Goal: Information Seeking & Learning: Learn about a topic

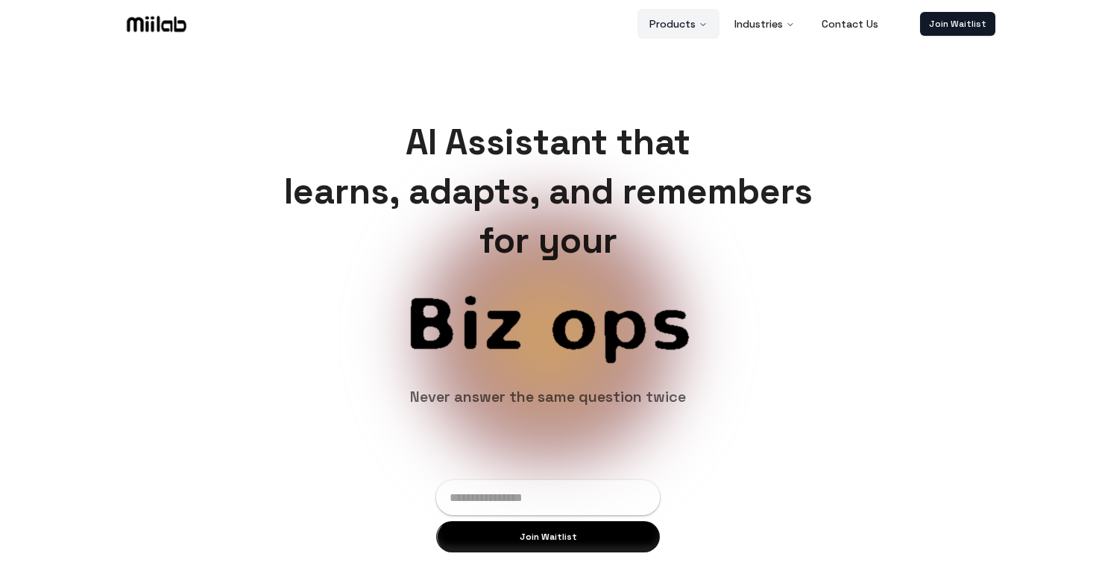
click at [672, 22] on button "Products" at bounding box center [679, 24] width 82 height 30
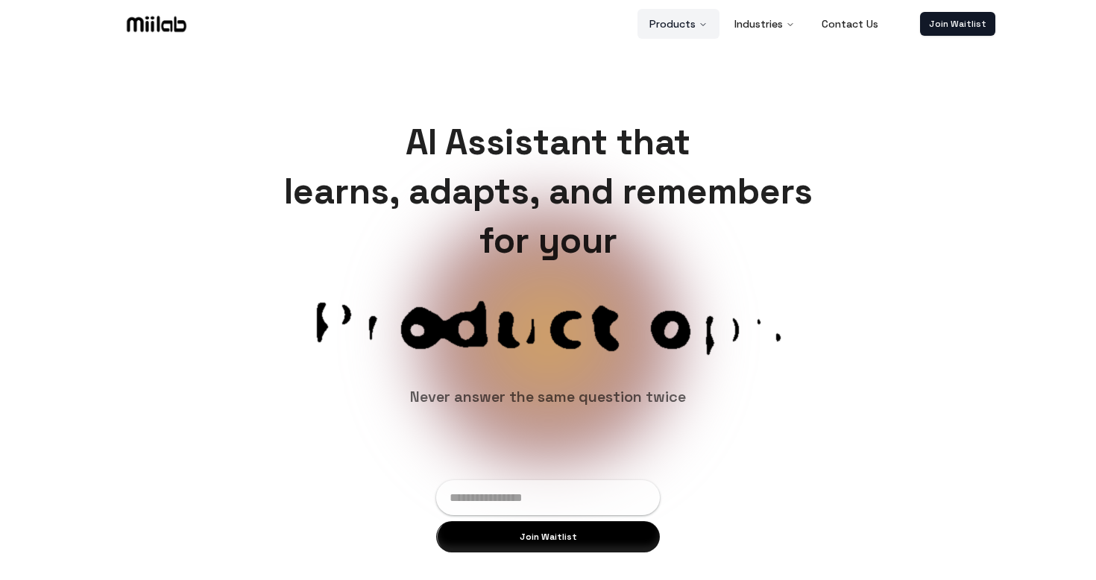
click at [672, 22] on button "Products" at bounding box center [679, 24] width 82 height 30
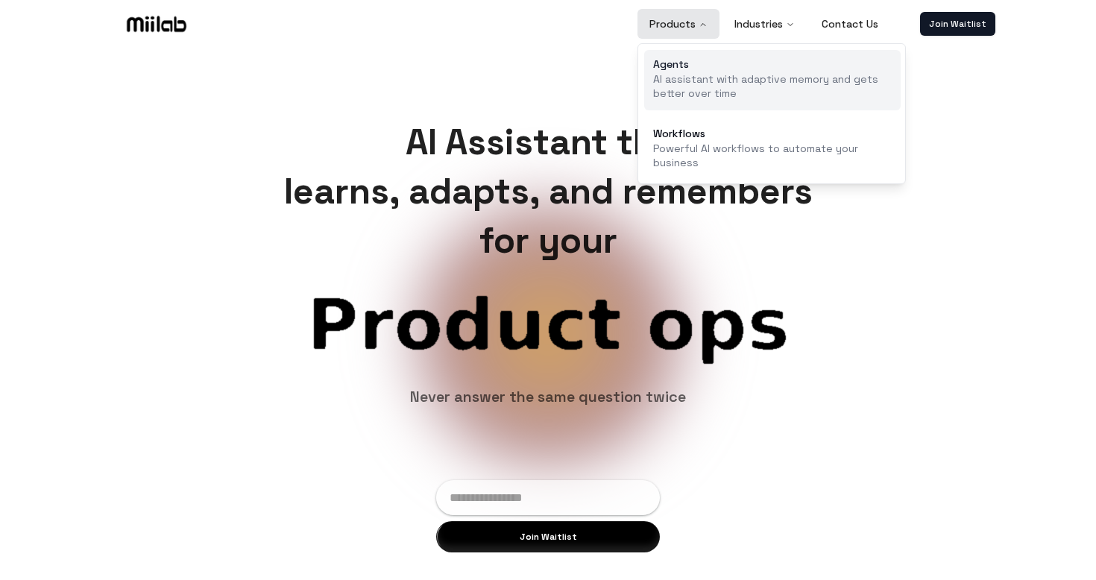
click at [685, 69] on div "Agents" at bounding box center [772, 64] width 239 height 10
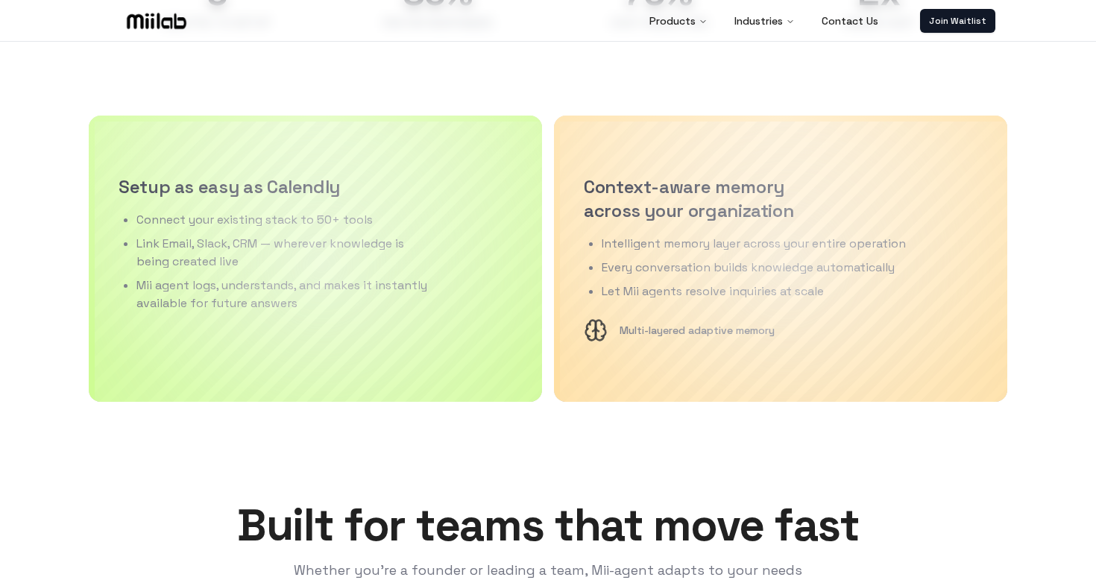
scroll to position [1451, 0]
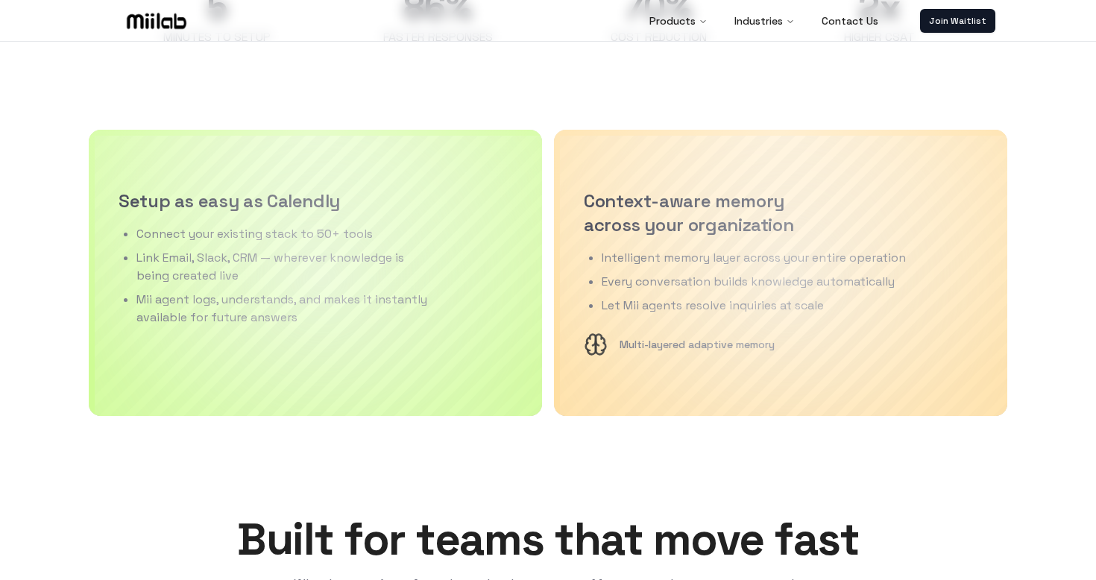
click at [555, 430] on div "AI Assistant that learns, adapts, and remembers for your Product ops Customer s…" at bounding box center [548, 304] width 1096 height 3429
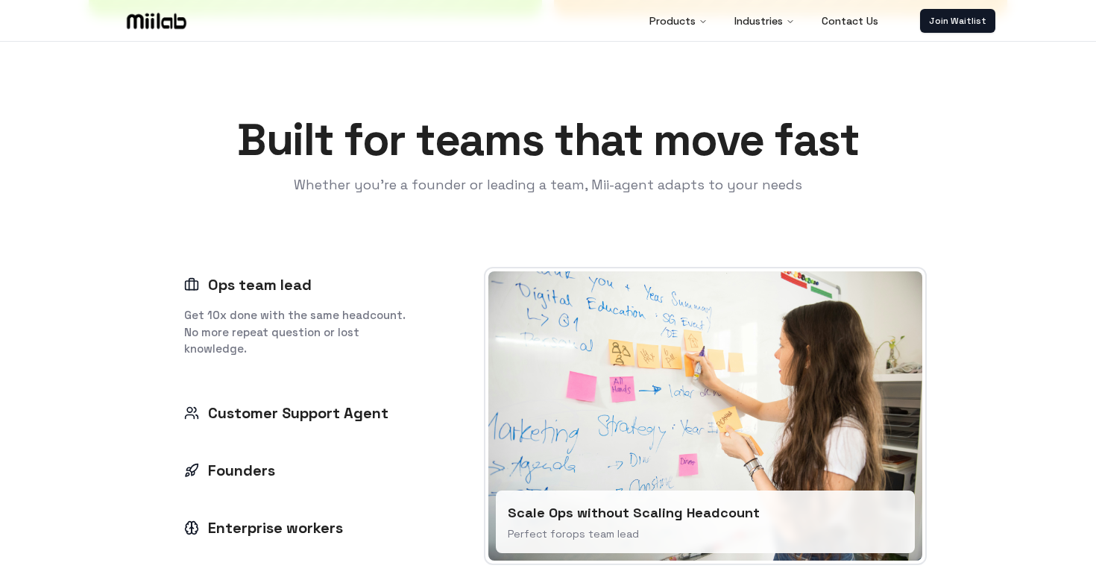
scroll to position [2147, 0]
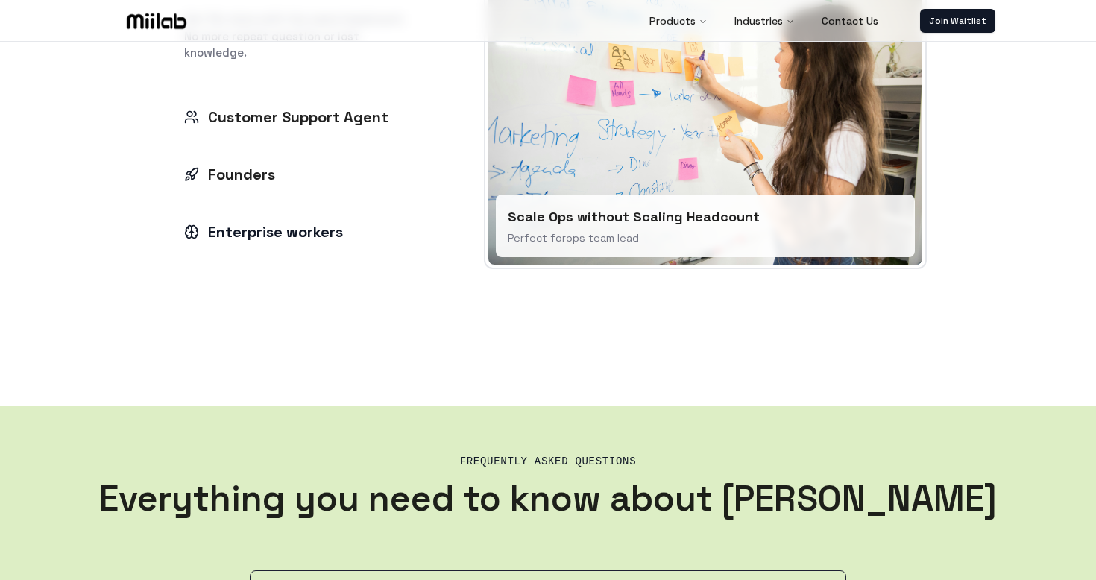
click at [264, 241] on div "Enterprise workers" at bounding box center [263, 232] width 159 height 21
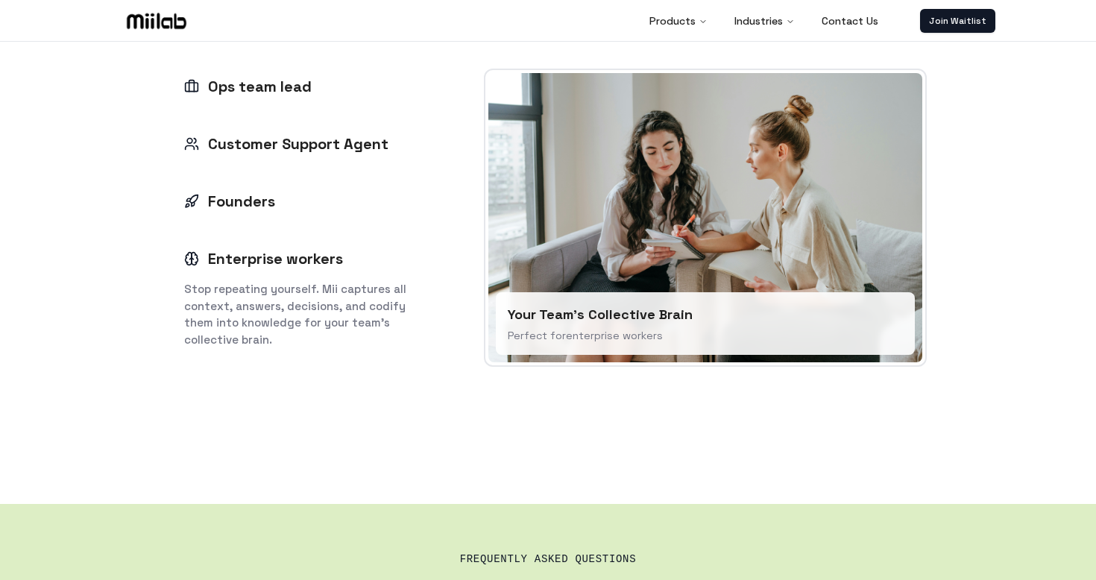
scroll to position [2037, 0]
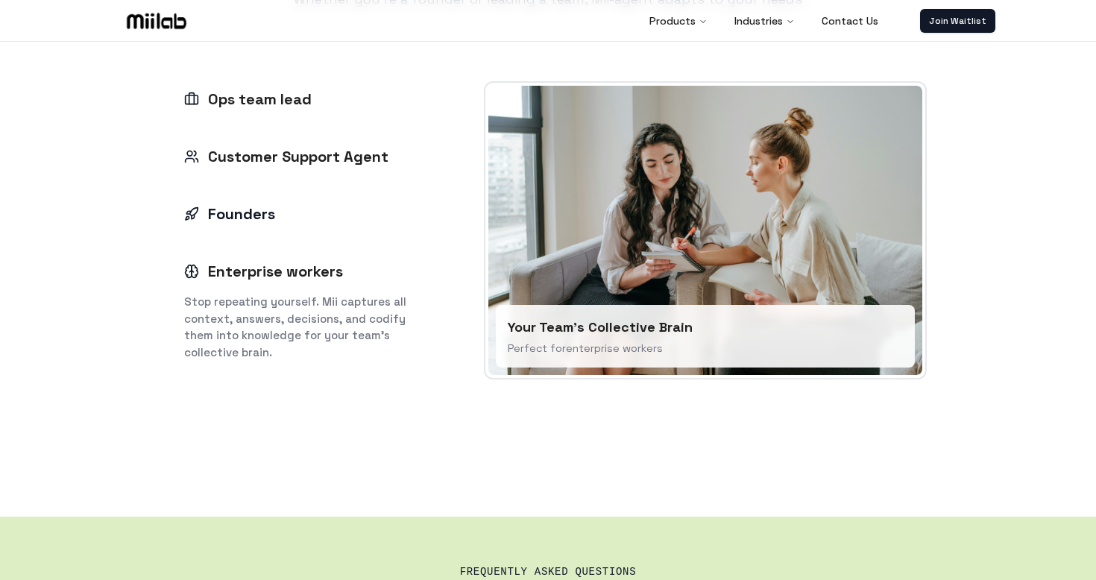
click at [239, 207] on div "Founders" at bounding box center [229, 214] width 91 height 21
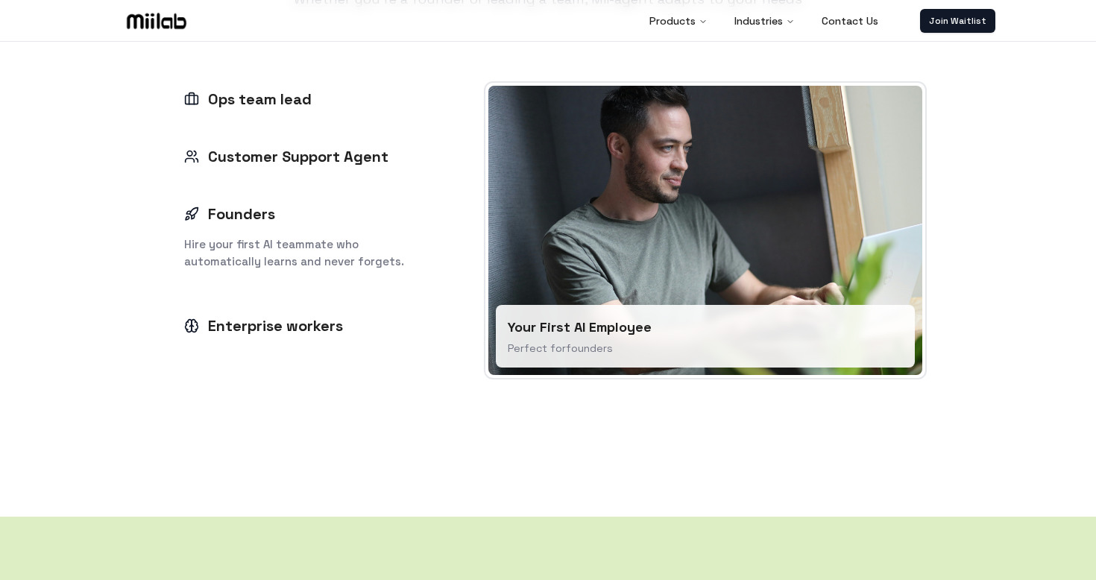
scroll to position [1975, 0]
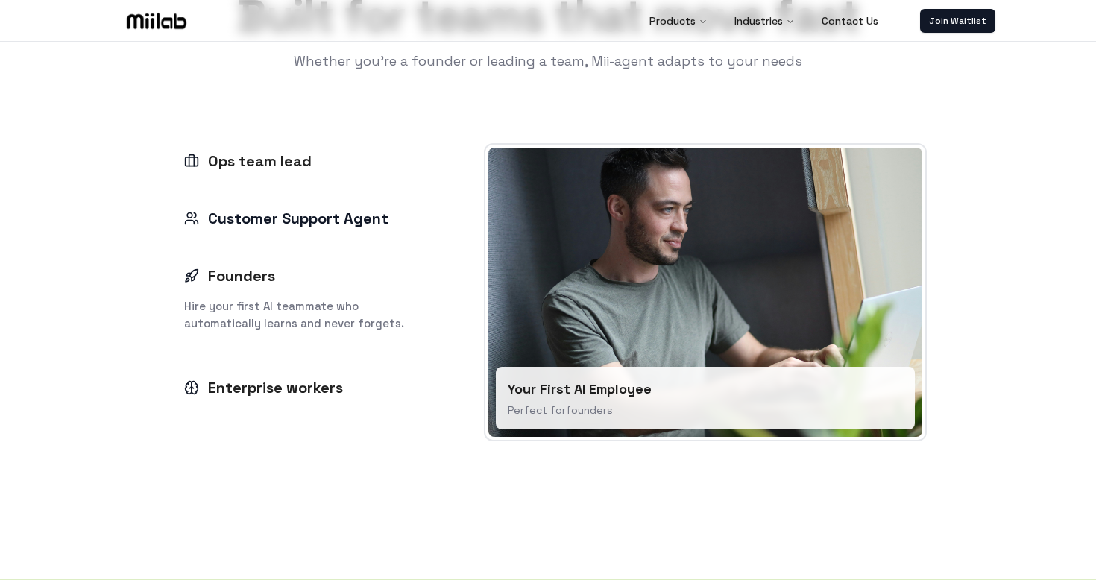
click at [212, 221] on div "Customer Support Agent" at bounding box center [286, 218] width 204 height 21
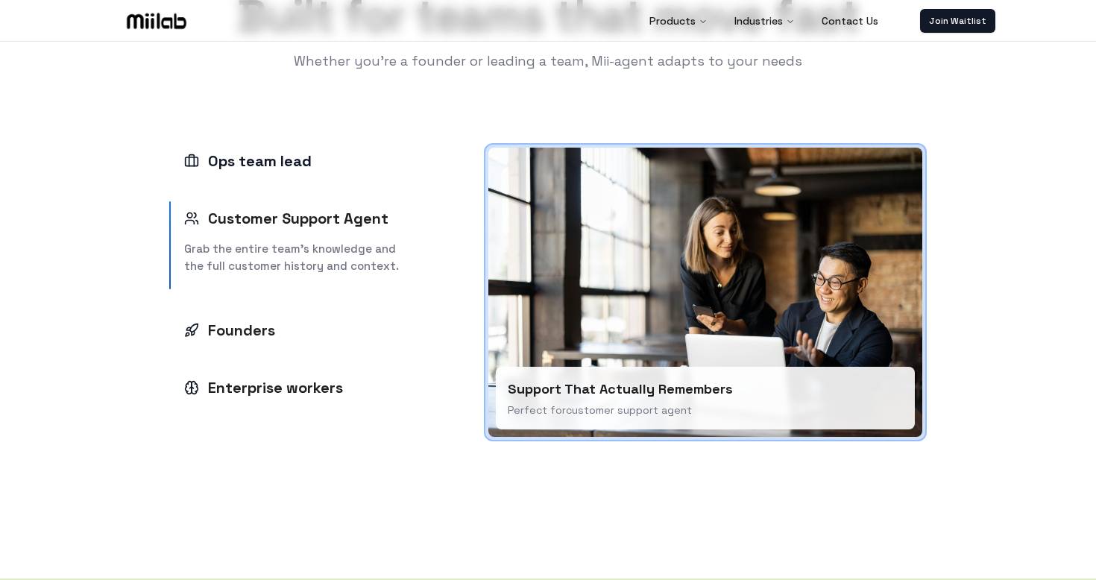
click at [223, 163] on div "Ops team lead" at bounding box center [248, 161] width 128 height 21
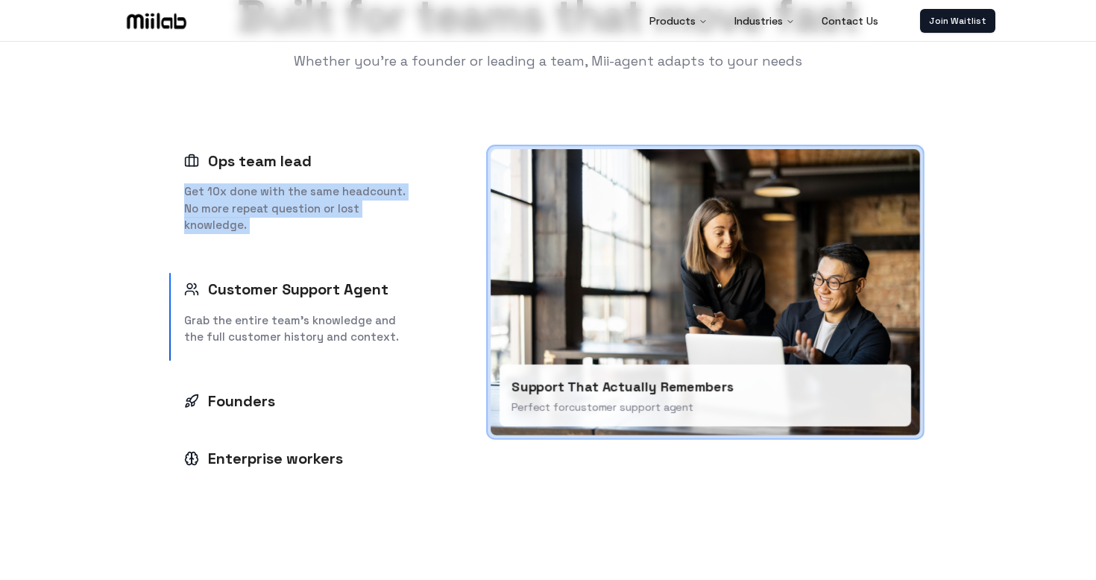
drag, startPoint x: 184, startPoint y: 190, endPoint x: 308, endPoint y: 252, distance: 138.4
click at [308, 252] on div "Ops team lead Get 10x done with the same headcount. No more repeat question or …" at bounding box center [299, 309] width 261 height 333
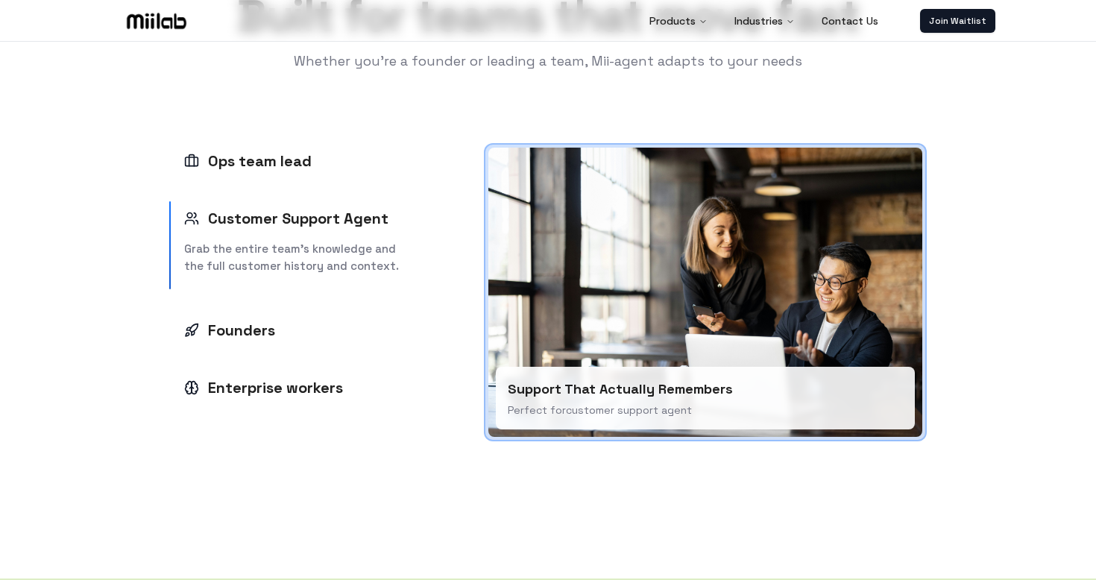
click at [308, 252] on p "Grab the entire team’s knowledge and the full customer history and context." at bounding box center [299, 258] width 231 height 34
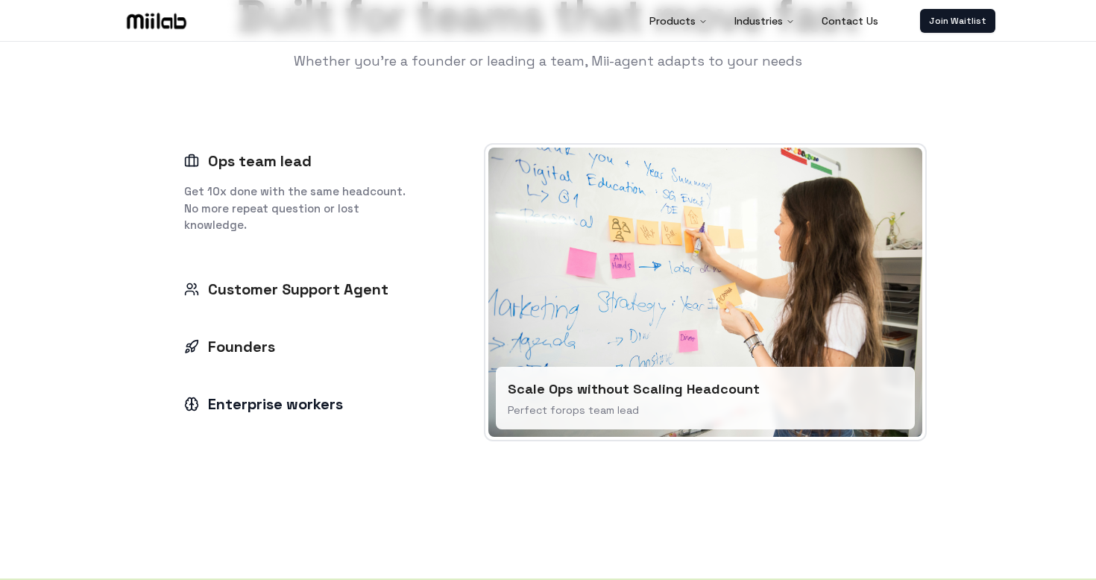
click at [266, 409] on div "Enterprise workers" at bounding box center [263, 404] width 159 height 21
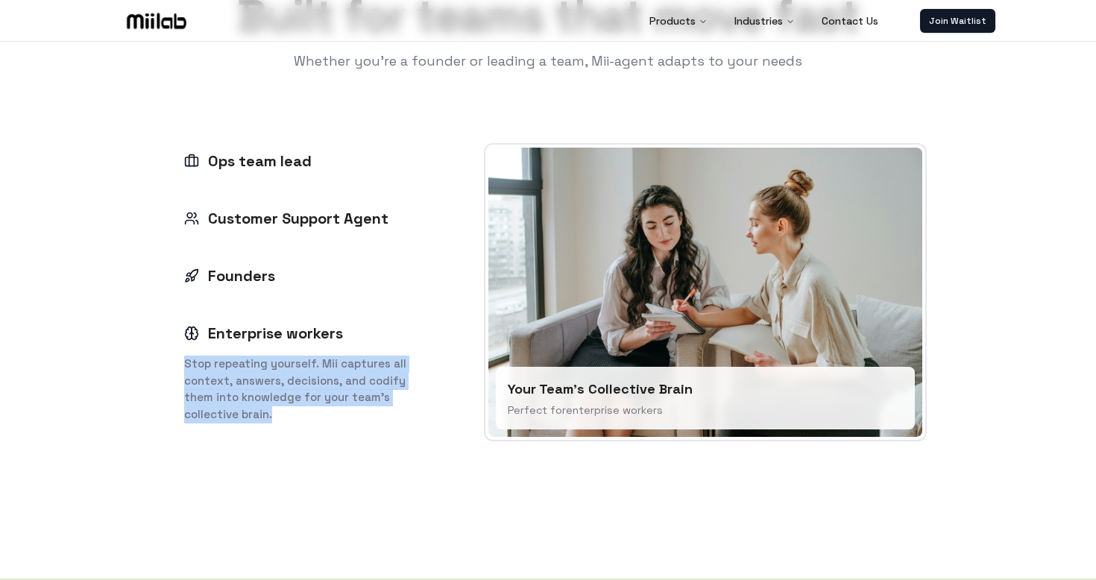
drag, startPoint x: 175, startPoint y: 361, endPoint x: 282, endPoint y: 421, distance: 122.2
click at [282, 421] on div "Stop repeating yourself. Mii captures all context, answers, decisions, and codi…" at bounding box center [299, 394] width 261 height 88
click at [282, 421] on p "Stop repeating yourself. Mii captures all context, answers, decisions, and codi…" at bounding box center [299, 389] width 231 height 67
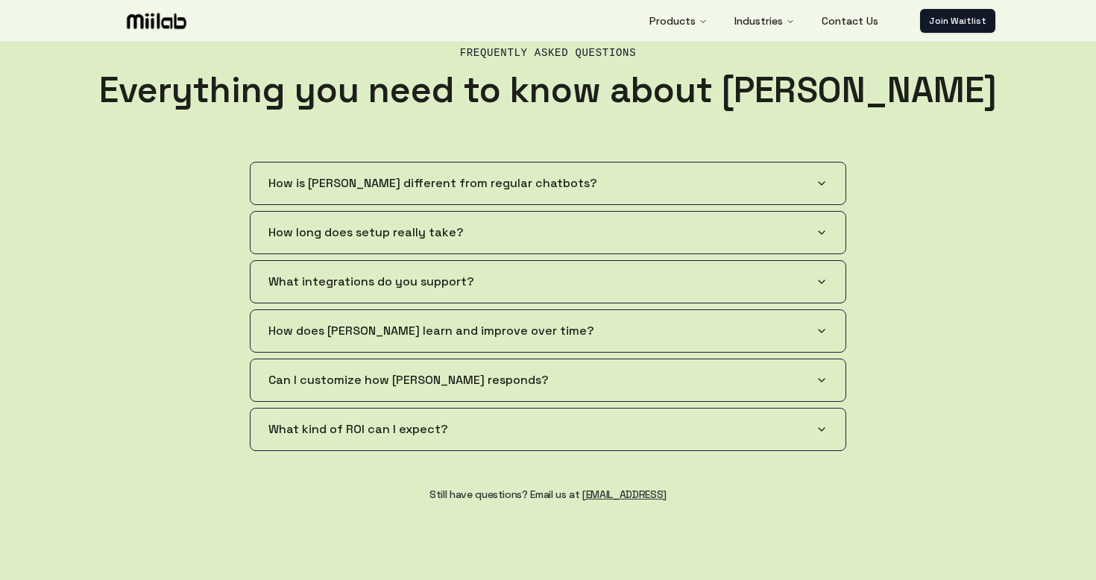
scroll to position [2546, 0]
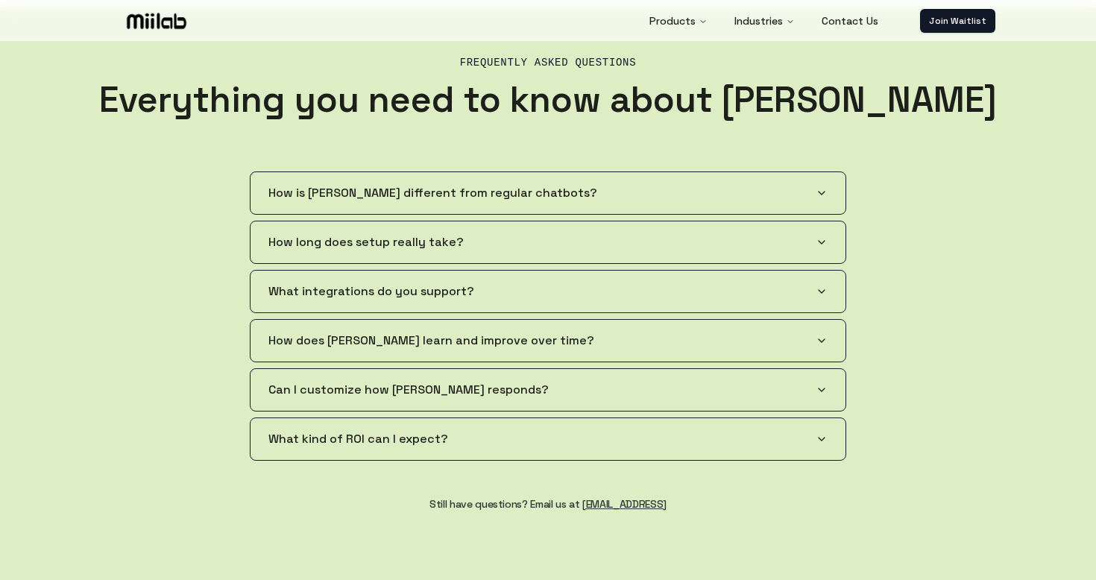
click at [120, 156] on div "Frequently Asked Questions Everything you need to know about Miilab How is Miil…" at bounding box center [548, 301] width 955 height 588
